Goal: Transaction & Acquisition: Purchase product/service

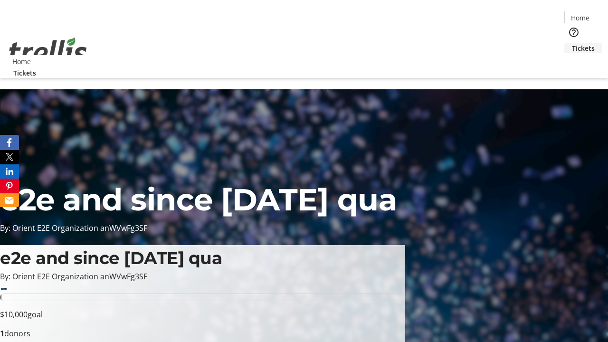
click at [572, 43] on span "Tickets" at bounding box center [583, 48] width 23 height 10
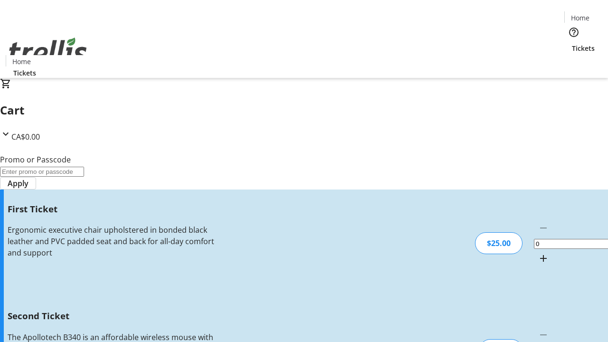
click at [537, 253] on mat-icon "Increment by one" at bounding box center [542, 258] width 11 height 11
type input "1"
type input "2"
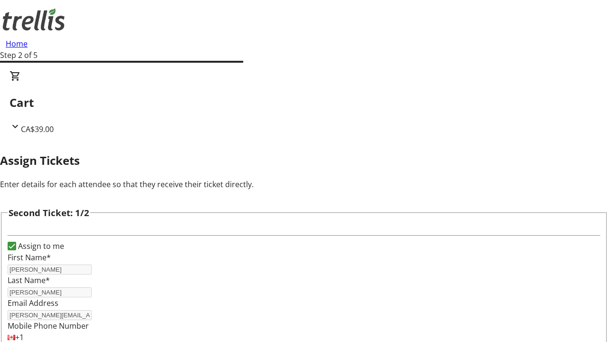
type input "[PERSON_NAME]"
type input "[PERSON_NAME][EMAIL_ADDRESS][DOMAIN_NAME]"
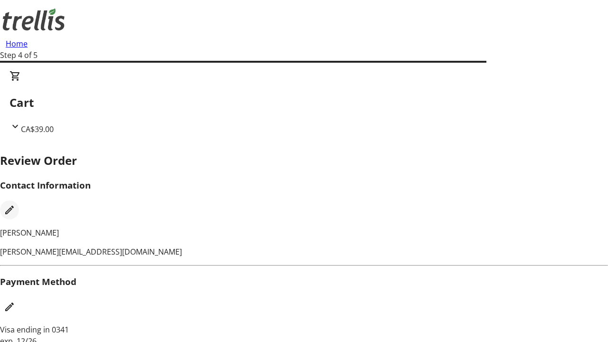
click at [15, 204] on mat-icon "Edit Contact Information" at bounding box center [9, 209] width 11 height 11
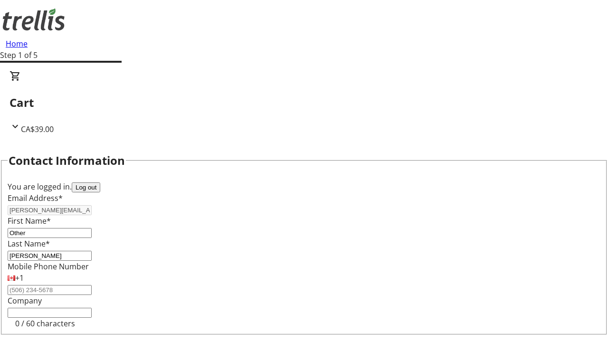
type input "Other"
type input "Name"
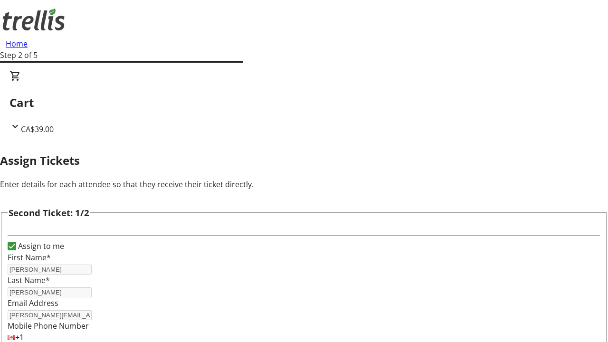
type input "New"
type input "Name"
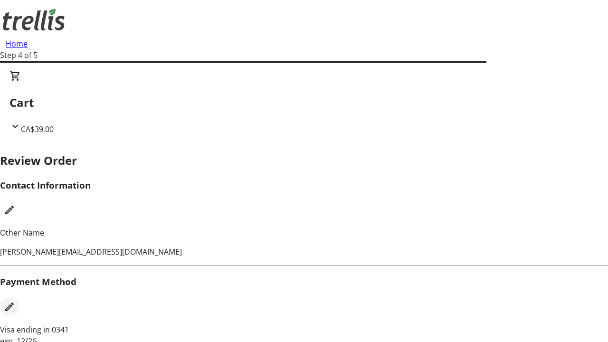
click at [15, 301] on mat-icon "Edit Payment Method" at bounding box center [9, 306] width 11 height 11
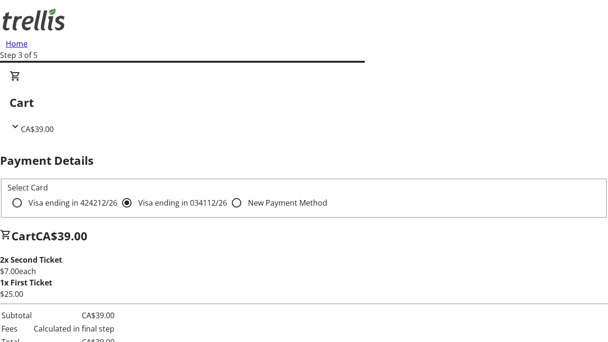
click at [27, 193] on input "Visa ending in 4242 12/26" at bounding box center [17, 202] width 19 height 19
radio input "true"
